Goal: Transaction & Acquisition: Purchase product/service

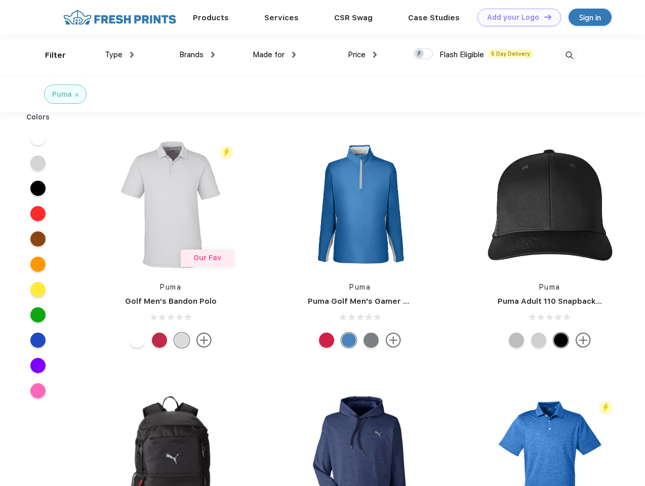
click at [516, 17] on link "Add your Logo Design Tool" at bounding box center [520, 18] width 84 height 18
click at [0, 0] on div "Design Tool" at bounding box center [0, 0] width 0 height 0
click at [543, 17] on link "Add your Logo Design Tool" at bounding box center [520, 18] width 84 height 18
click at [49, 55] on div "Filter" at bounding box center [55, 56] width 21 height 12
click at [120, 55] on span "Type" at bounding box center [114, 54] width 18 height 9
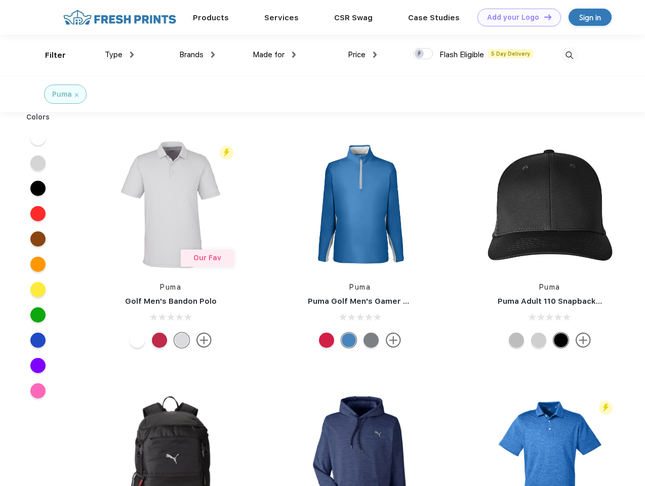
click at [197, 55] on span "Brands" at bounding box center [191, 54] width 24 height 9
click at [274, 55] on span "Made for" at bounding box center [269, 54] width 32 height 9
click at [363, 55] on span "Price" at bounding box center [357, 54] width 18 height 9
click at [423, 54] on div at bounding box center [423, 53] width 20 height 11
click at [420, 54] on input "checkbox" at bounding box center [416, 51] width 7 height 7
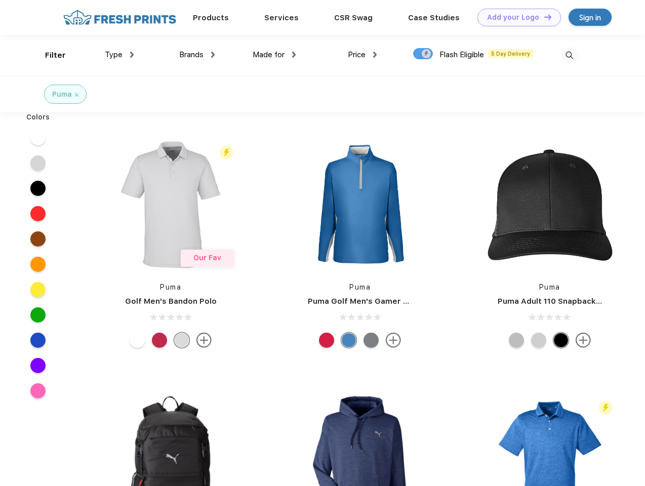
click at [569, 55] on img at bounding box center [569, 55] width 17 height 17
